Goal: Use online tool/utility

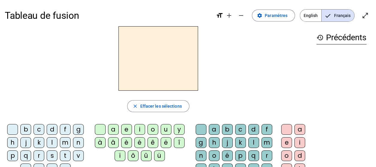
click at [266, 142] on div "m" at bounding box center [266, 143] width 11 height 11
click at [114, 131] on div "a" at bounding box center [113, 129] width 11 height 11
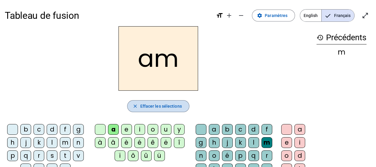
click at [176, 106] on span "Effacer les sélections" at bounding box center [161, 106] width 42 height 7
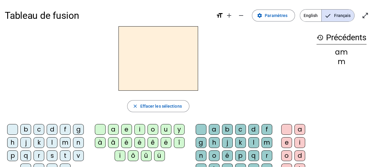
click at [65, 143] on div "m" at bounding box center [65, 143] width 11 height 11
click at [114, 132] on div "a" at bounding box center [113, 129] width 11 height 11
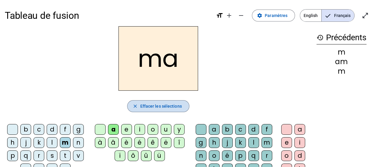
click at [144, 104] on span "Effacer les sélections" at bounding box center [161, 106] width 42 height 7
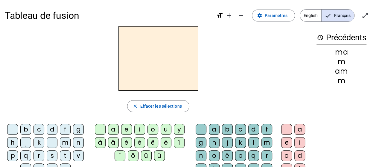
click at [54, 141] on div "l" at bounding box center [52, 143] width 11 height 11
click at [114, 129] on div "a" at bounding box center [113, 129] width 11 height 11
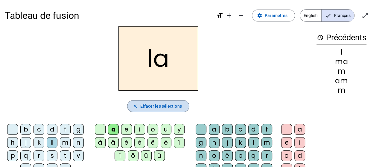
click at [166, 103] on span "Effacer les sélections" at bounding box center [161, 106] width 42 height 7
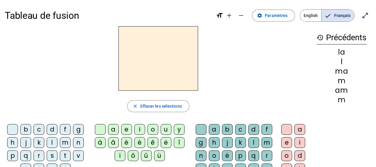
click at [50, 142] on div "l" at bounding box center [52, 143] width 11 height 11
click at [126, 127] on div "e" at bounding box center [126, 129] width 11 height 11
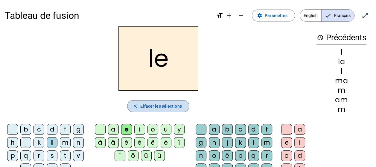
click at [147, 108] on span "Effacer les sélections" at bounding box center [161, 106] width 42 height 7
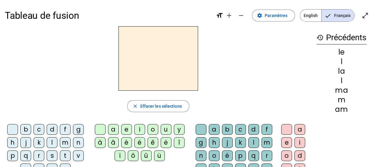
click at [53, 141] on div "l" at bounding box center [52, 143] width 11 height 11
click at [163, 129] on div "u" at bounding box center [166, 129] width 11 height 11
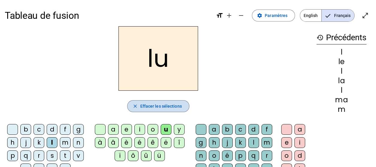
click at [161, 109] on span "Effacer les sélections" at bounding box center [161, 106] width 42 height 7
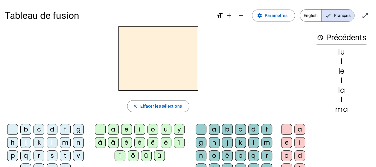
click at [62, 154] on div "t" at bounding box center [65, 156] width 11 height 11
click at [167, 129] on div "u" at bounding box center [166, 129] width 11 height 11
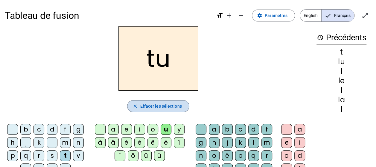
click at [142, 105] on span "Effacer les sélections" at bounding box center [161, 106] width 42 height 7
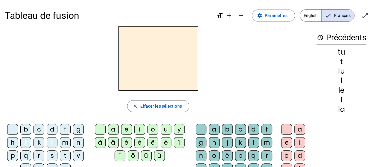
click at [64, 152] on div "t" at bounding box center [65, 156] width 11 height 11
click at [128, 129] on div "e" at bounding box center [126, 129] width 11 height 11
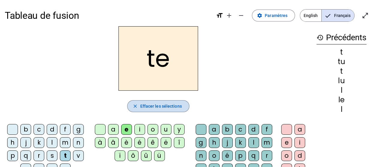
click at [157, 105] on span "Effacer les sélections" at bounding box center [161, 106] width 42 height 7
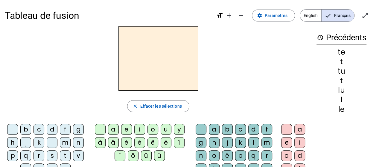
click at [67, 154] on div "t" at bounding box center [65, 156] width 11 height 11
click at [115, 129] on div "a" at bounding box center [113, 129] width 11 height 11
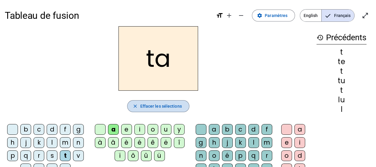
click at [155, 105] on span "Effacer les sélections" at bounding box center [161, 106] width 42 height 7
